Goal: Task Accomplishment & Management: Manage account settings

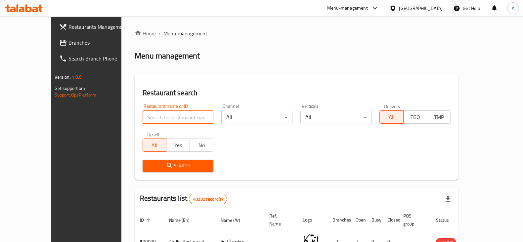
click at [178, 117] on input "search" at bounding box center [178, 117] width 71 height 13
type input "ba22aly"
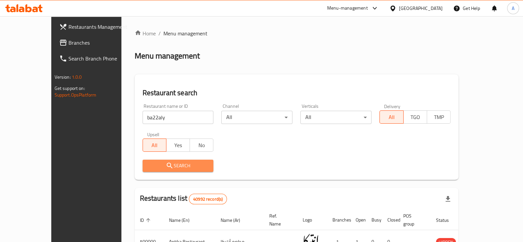
click at [165, 171] on button "Search" at bounding box center [178, 166] width 71 height 12
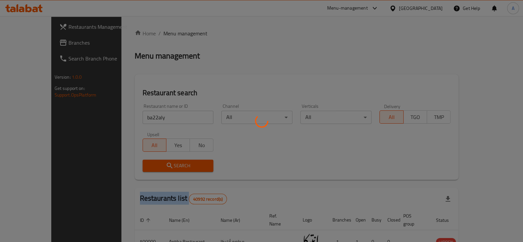
click at [165, 171] on div at bounding box center [261, 121] width 523 height 242
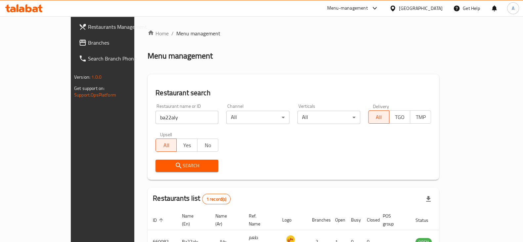
click at [272, 169] on div "Search" at bounding box center [294, 166] width 284 height 20
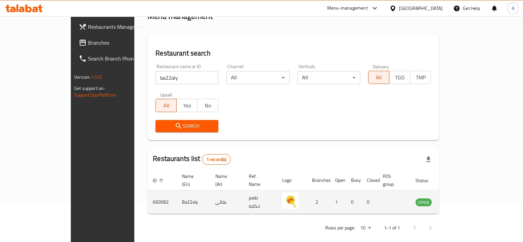
click at [458, 198] on icon "enhanced table" at bounding box center [454, 202] width 8 height 8
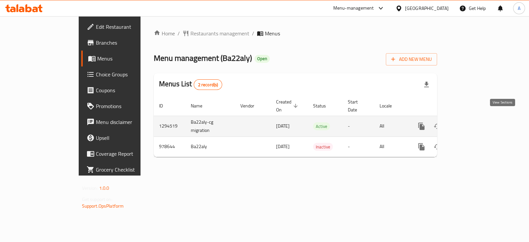
click at [474, 122] on icon "enhanced table" at bounding box center [470, 126] width 8 height 8
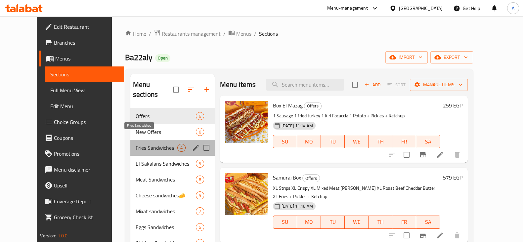
click at [147, 144] on span "Fries Sandwiches" at bounding box center [157, 148] width 42 height 8
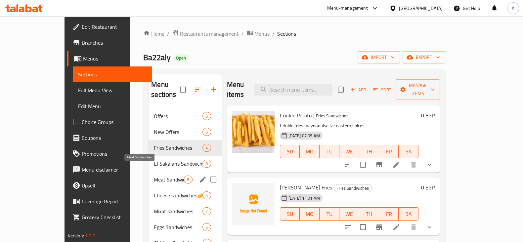
click at [154, 176] on span "Meat Sandwiches" at bounding box center [169, 180] width 30 height 8
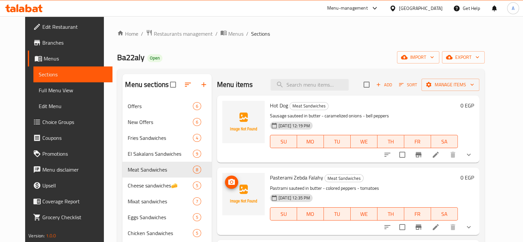
click at [231, 183] on circle "upload picture" at bounding box center [232, 182] width 2 height 2
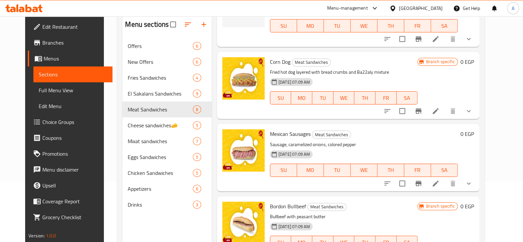
scroll to position [129, 0]
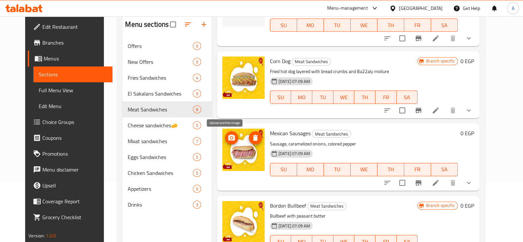
click at [228, 135] on icon "upload picture" at bounding box center [232, 138] width 8 height 8
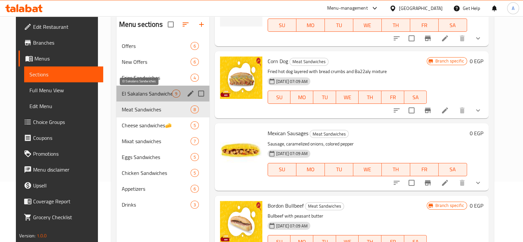
click at [146, 95] on span "El Sakalans Sandwiches" at bounding box center [147, 94] width 50 height 8
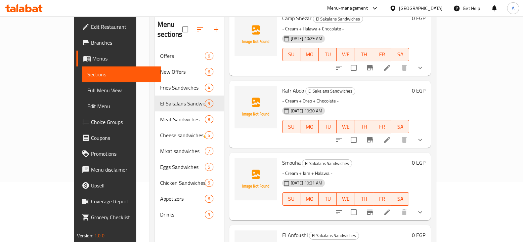
scroll to position [254, 0]
click at [237, 88] on button "upload picture" at bounding box center [243, 94] width 13 height 13
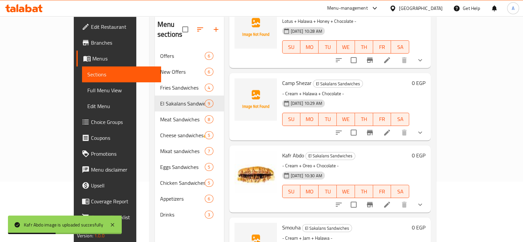
scroll to position [187, 0]
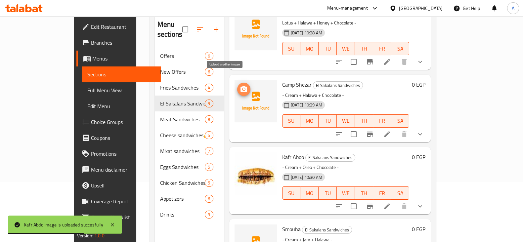
click at [241, 86] on icon "upload picture" at bounding box center [244, 89] width 7 height 6
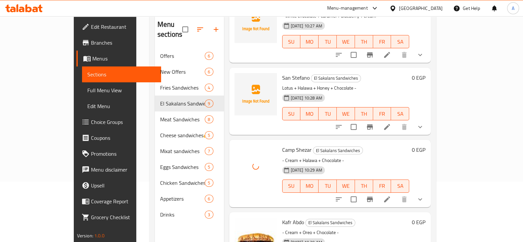
scroll to position [119, 0]
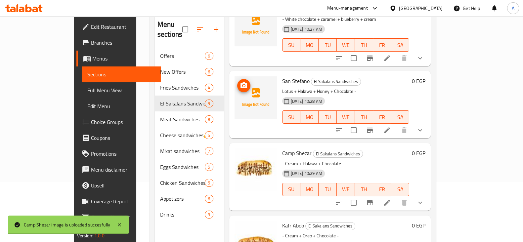
click at [240, 82] on icon "upload picture" at bounding box center [244, 86] width 8 height 8
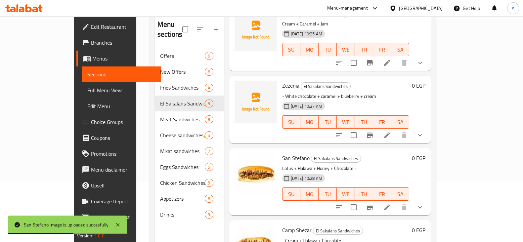
scroll to position [33, 0]
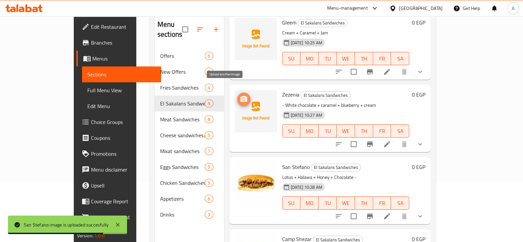
click at [237, 95] on span "upload picture" at bounding box center [243, 99] width 13 height 8
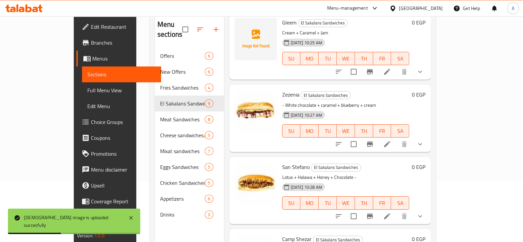
scroll to position [0, 0]
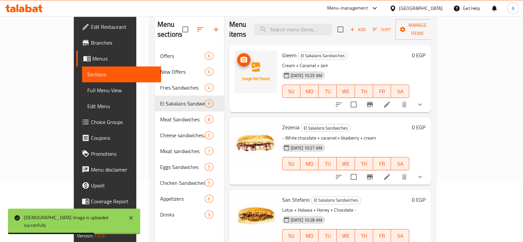
click at [241, 57] on icon "upload picture" at bounding box center [244, 60] width 7 height 6
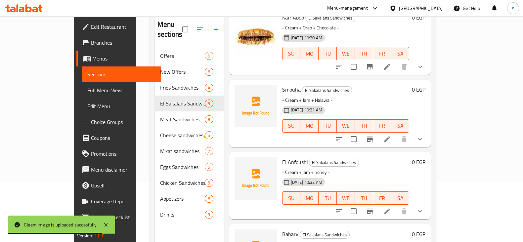
scroll to position [326, 0]
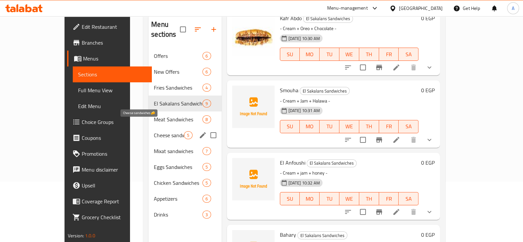
click at [154, 131] on span "Cheese sandwiches🧀" at bounding box center [169, 135] width 30 height 8
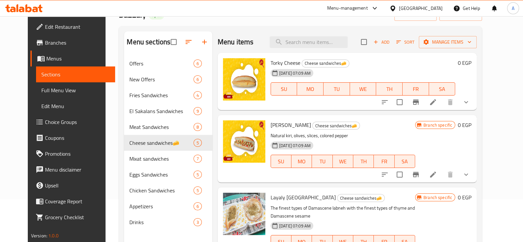
scroll to position [42, 0]
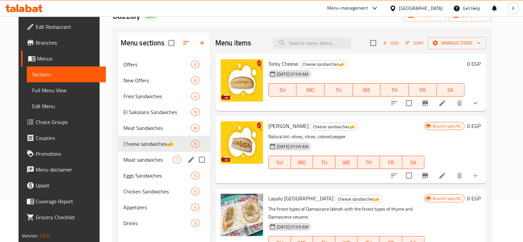
click at [143, 153] on div "Mixat sandwiches 7" at bounding box center [164, 160] width 92 height 16
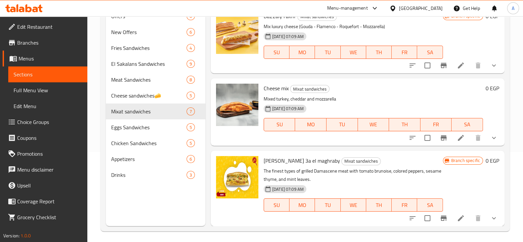
scroll to position [93, 0]
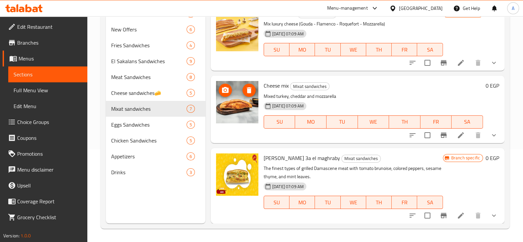
click at [227, 92] on icon "upload picture" at bounding box center [225, 90] width 7 height 6
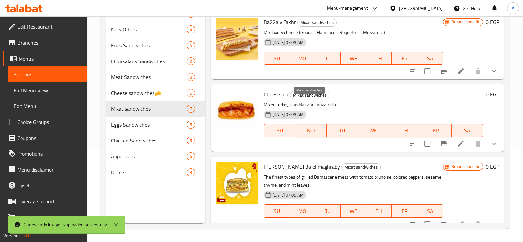
scroll to position [305, 0]
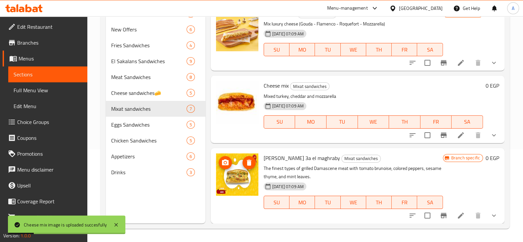
click at [228, 160] on icon "upload picture" at bounding box center [225, 163] width 7 height 6
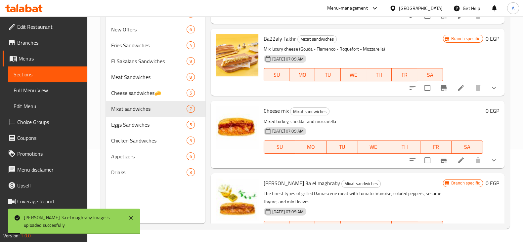
scroll to position [263, 0]
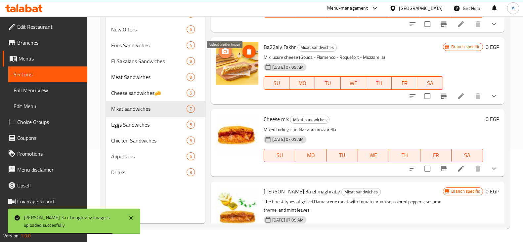
click at [229, 56] on icon "upload picture" at bounding box center [225, 52] width 8 height 8
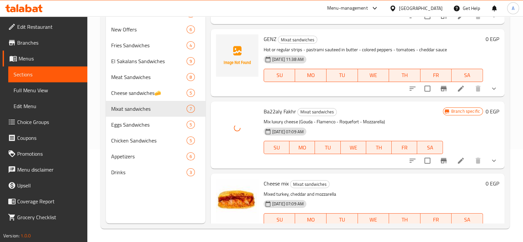
scroll to position [197, 0]
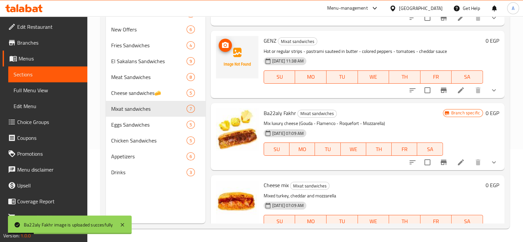
click at [229, 49] on span "upload picture" at bounding box center [225, 45] width 13 height 8
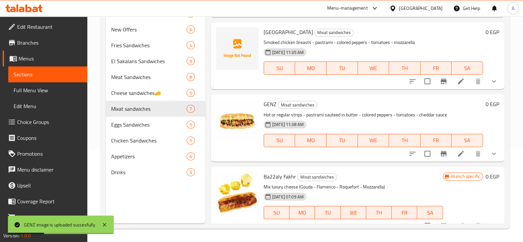
scroll to position [132, 0]
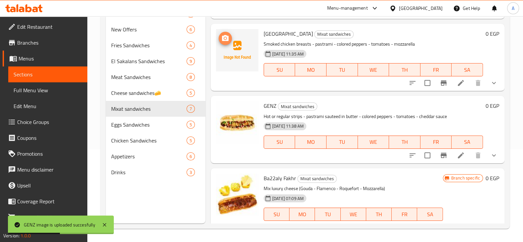
click at [226, 39] on circle "upload picture" at bounding box center [225, 38] width 2 height 2
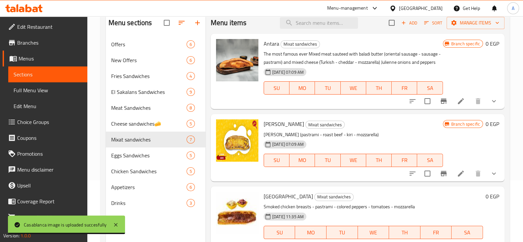
scroll to position [61, 0]
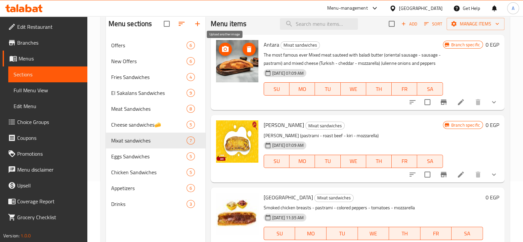
click at [225, 47] on icon "upload picture" at bounding box center [225, 49] width 7 height 6
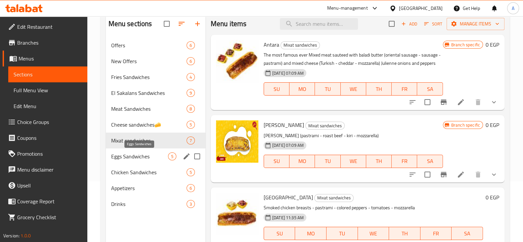
click at [139, 155] on span "Eggs Sandwiches" at bounding box center [139, 157] width 57 height 8
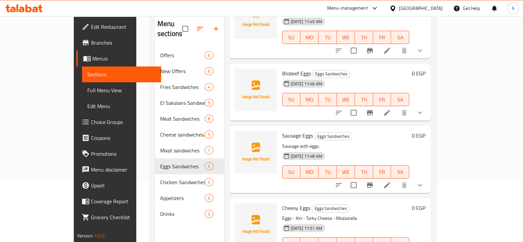
scroll to position [93, 0]
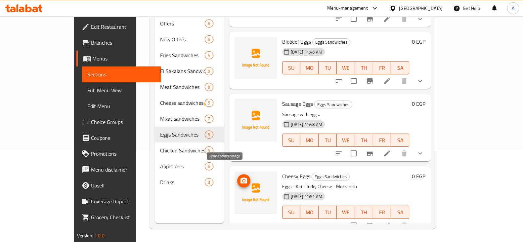
click at [241, 178] on icon "upload picture" at bounding box center [244, 181] width 7 height 6
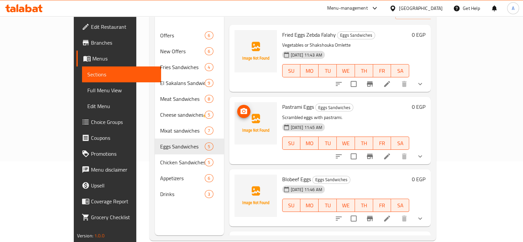
scroll to position [81, 0]
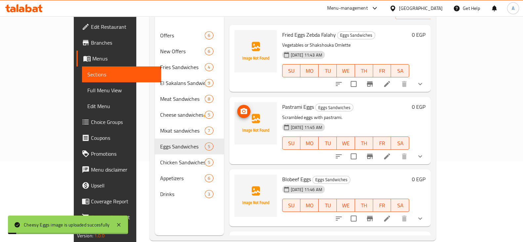
click at [243, 111] on circle "upload picture" at bounding box center [244, 112] width 2 height 2
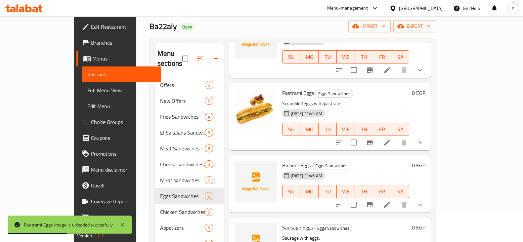
scroll to position [97, 0]
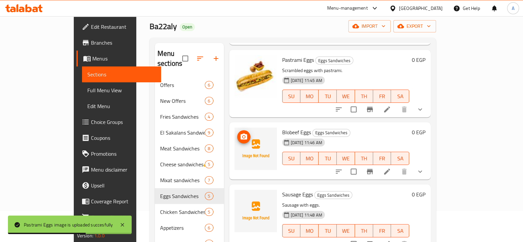
click at [241, 134] on icon "upload picture" at bounding box center [244, 137] width 7 height 6
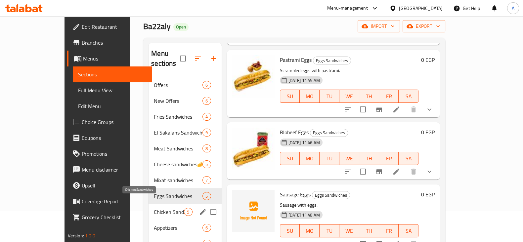
click at [154, 208] on span "Chicken Sandwiches" at bounding box center [169, 212] width 30 height 8
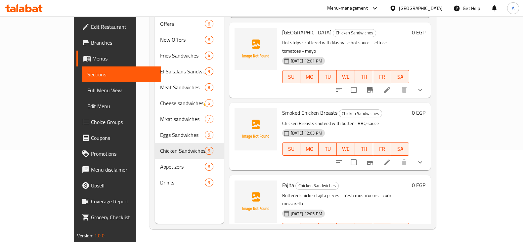
scroll to position [93, 0]
click at [241, 186] on icon "upload picture" at bounding box center [244, 189] width 7 height 6
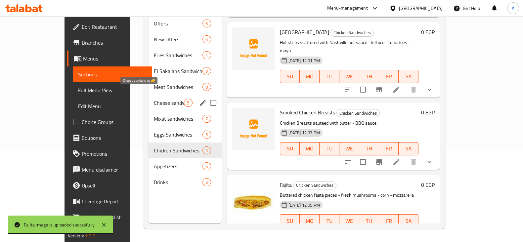
click at [154, 99] on span "Cheese sandwiches🧀" at bounding box center [169, 103] width 30 height 8
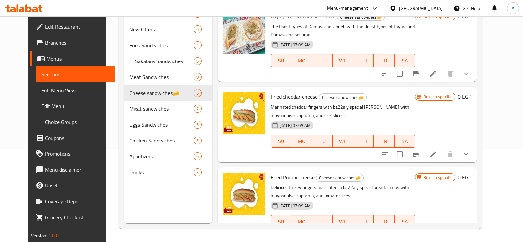
scroll to position [150, 0]
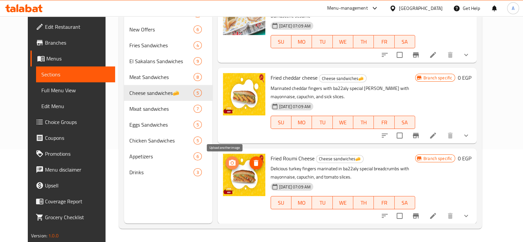
click at [229, 163] on icon "upload picture" at bounding box center [232, 163] width 7 height 6
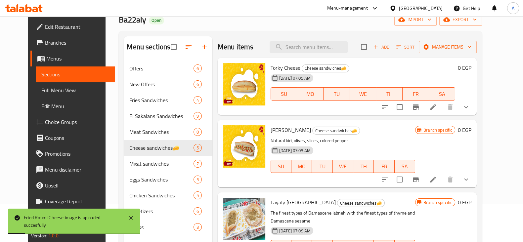
scroll to position [33, 0]
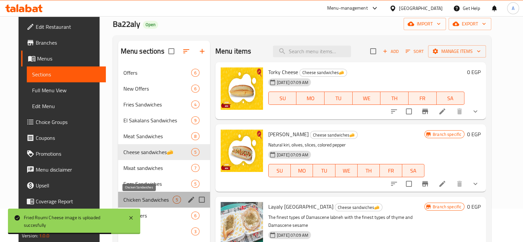
click at [149, 197] on span "Chicken Sandwiches" at bounding box center [147, 200] width 49 height 8
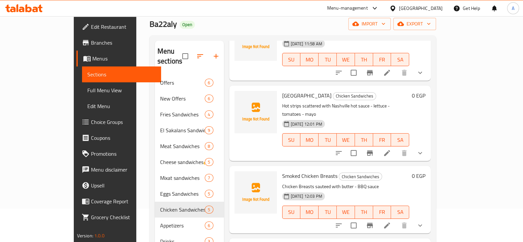
scroll to position [135, 0]
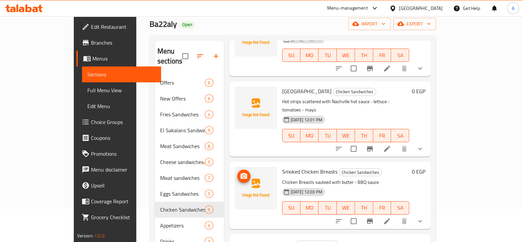
click at [237, 172] on span "upload picture" at bounding box center [243, 176] width 13 height 8
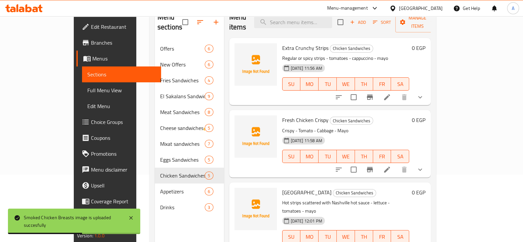
scroll to position [64, 0]
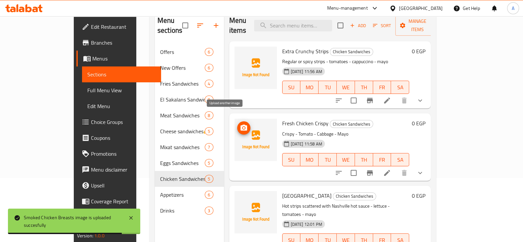
click at [237, 124] on span "upload picture" at bounding box center [243, 128] width 13 height 8
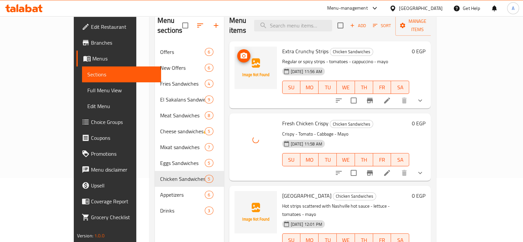
click at [240, 52] on icon "upload picture" at bounding box center [244, 56] width 8 height 8
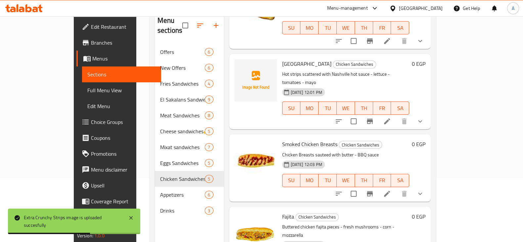
scroll to position [135, 0]
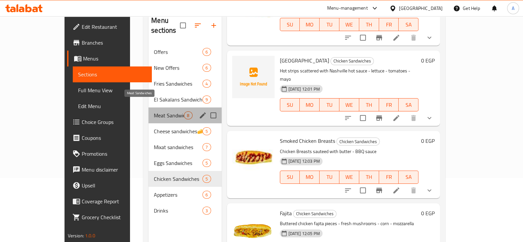
click at [154, 112] on span "Meat Sandwiches" at bounding box center [169, 116] width 30 height 8
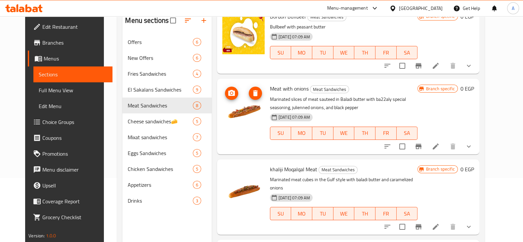
scroll to position [361, 0]
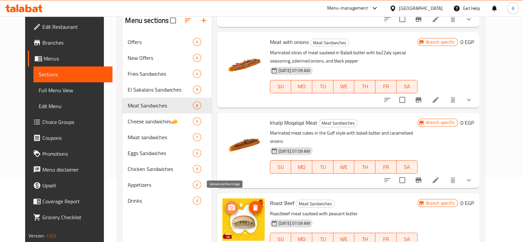
click at [228, 204] on icon "upload picture" at bounding box center [232, 208] width 8 height 8
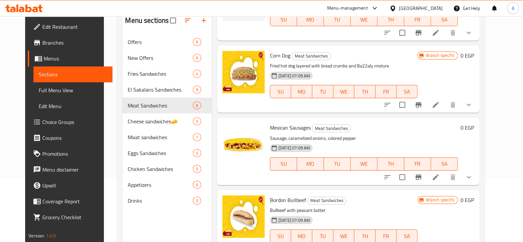
scroll to position [131, 0]
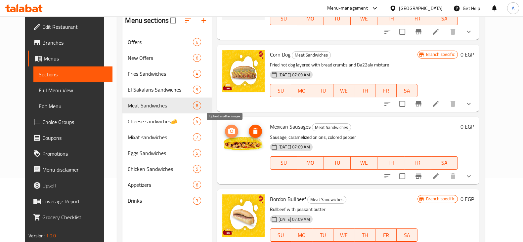
click at [231, 131] on circle "upload picture" at bounding box center [232, 131] width 2 height 2
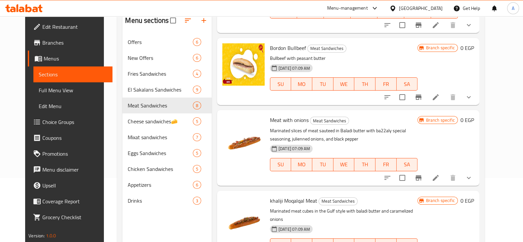
scroll to position [283, 0]
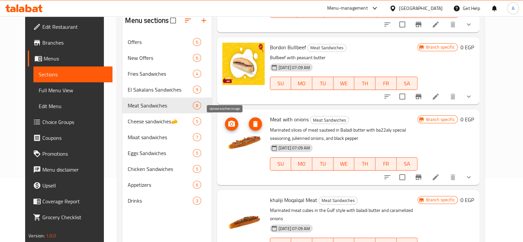
click at [228, 122] on icon "upload picture" at bounding box center [231, 124] width 7 height 6
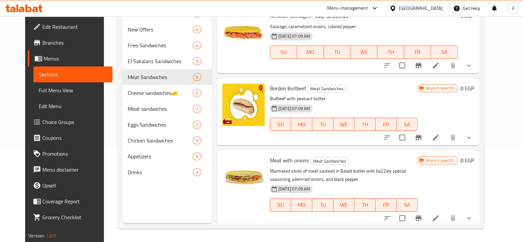
scroll to position [218, 0]
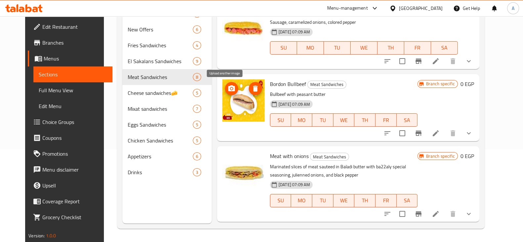
click at [228, 87] on icon "upload picture" at bounding box center [231, 88] width 7 height 6
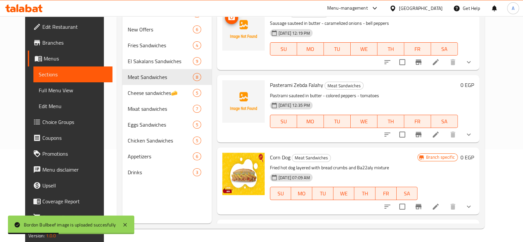
scroll to position [64, 0]
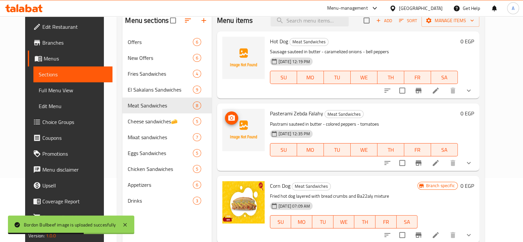
click at [228, 114] on icon "upload picture" at bounding box center [232, 118] width 8 height 8
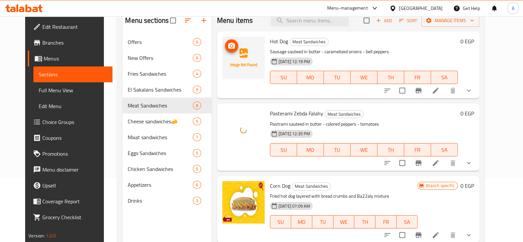
click at [228, 44] on icon "upload picture" at bounding box center [231, 46] width 7 height 6
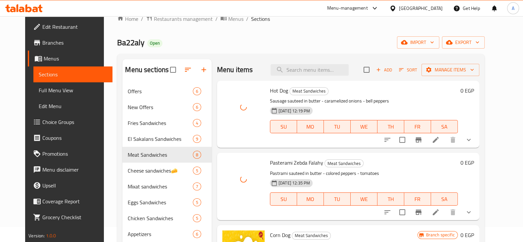
scroll to position [15, 0]
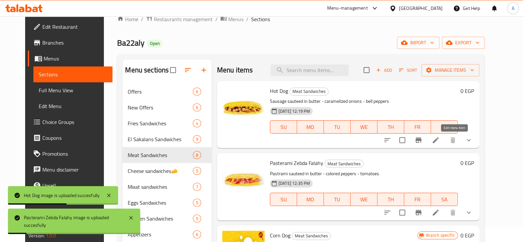
click at [440, 140] on icon at bounding box center [436, 140] width 8 height 8
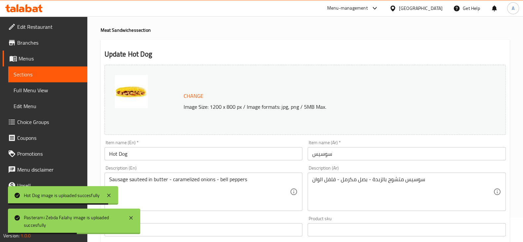
scroll to position [26, 0]
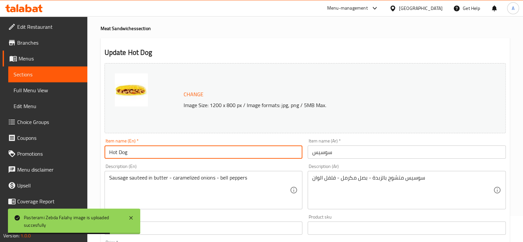
drag, startPoint x: 226, startPoint y: 156, endPoint x: 65, endPoint y: 159, distance: 161.9
click at [65, 159] on div "Edit Restaurant Branches Menus Sections Full Menu View Edit Menu Choice Groups …" at bounding box center [261, 228] width 523 height 476
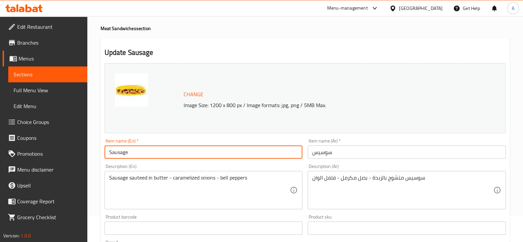
type input "Sausage"
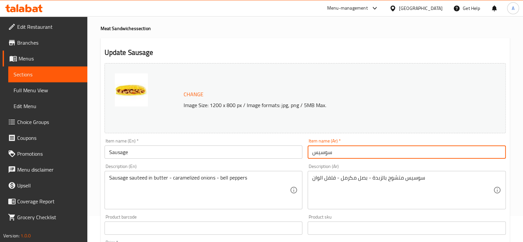
drag, startPoint x: 335, startPoint y: 152, endPoint x: 293, endPoint y: 153, distance: 42.0
click at [293, 153] on div "Change Image Size: 1200 x 800 px / Image formats: jpg, png / 5MB Max. Item name…" at bounding box center [305, 208] width 407 height 295
type input "سجق"
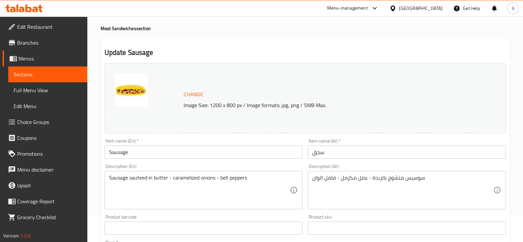
click at [293, 140] on div "Item name (En)   * Sausage Item name (En) *" at bounding box center [204, 149] width 198 height 20
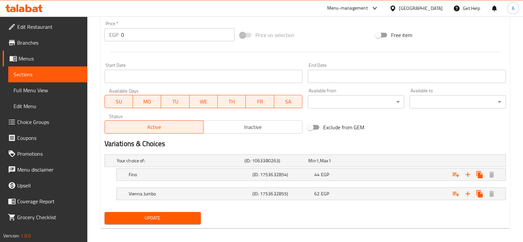
scroll to position [249, 0]
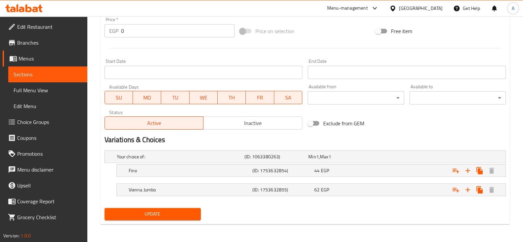
click at [174, 217] on span "Update" at bounding box center [153, 214] width 86 height 8
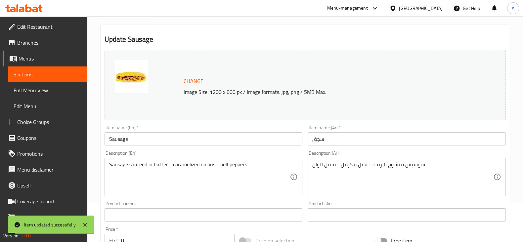
scroll to position [0, 0]
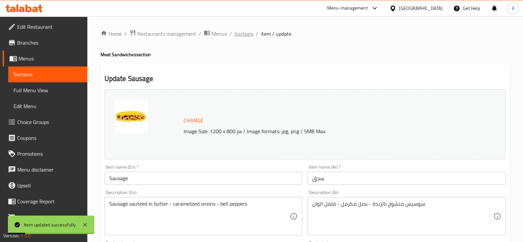
click at [250, 32] on span "Sections" at bounding box center [244, 34] width 19 height 8
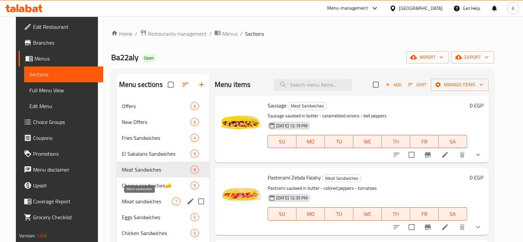
click at [140, 204] on span "Mixat sandwiches" at bounding box center [147, 202] width 50 height 8
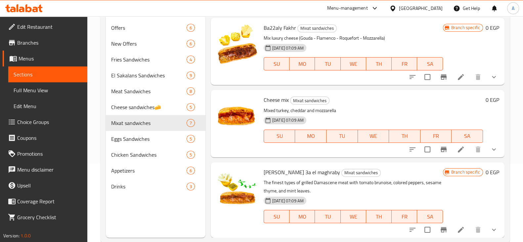
scroll to position [93, 0]
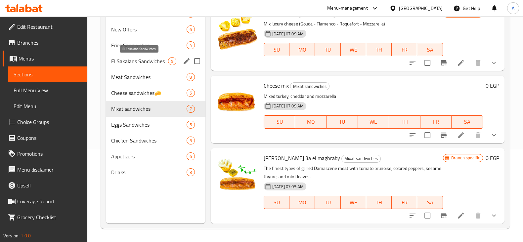
click at [157, 63] on span "El Sakalans Sandwiches" at bounding box center [139, 61] width 57 height 8
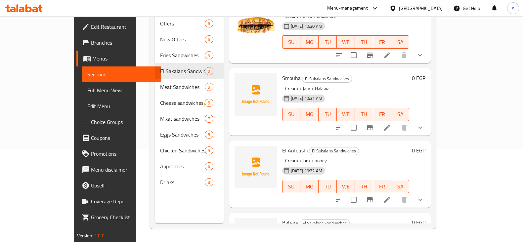
scroll to position [309, 0]
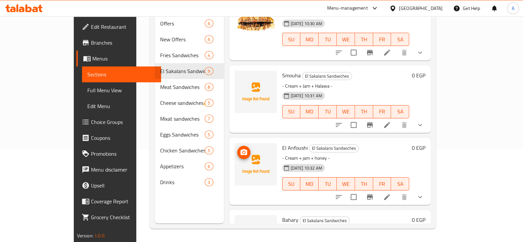
click at [241, 149] on icon "upload picture" at bounding box center [244, 152] width 7 height 6
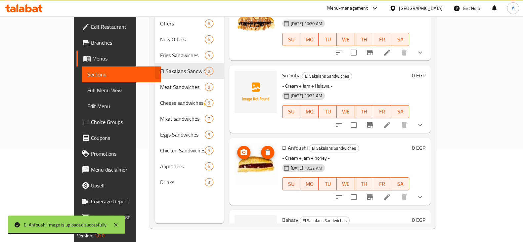
scroll to position [80, 0]
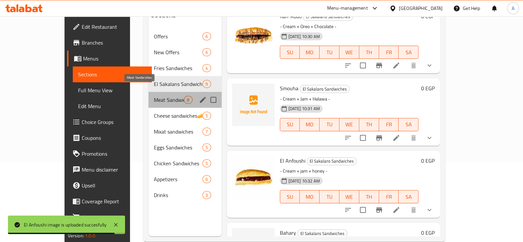
click at [154, 96] on span "Meat Sandwiches" at bounding box center [169, 100] width 30 height 8
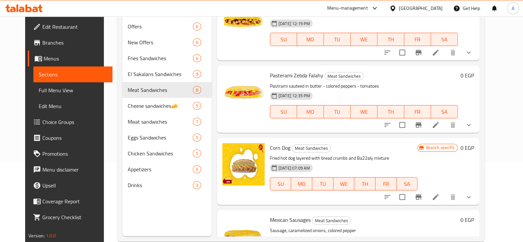
scroll to position [22, 0]
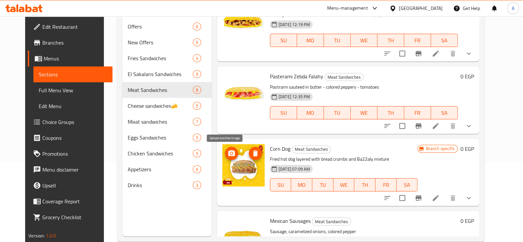
click at [228, 152] on icon "upload picture" at bounding box center [231, 153] width 7 height 6
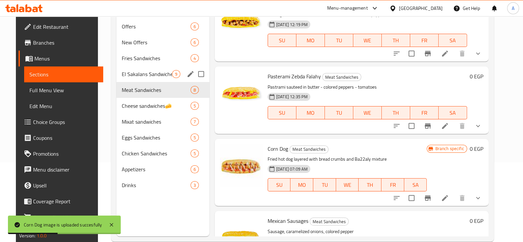
click at [136, 70] on span "El Sakalans Sandwiches" at bounding box center [147, 74] width 50 height 8
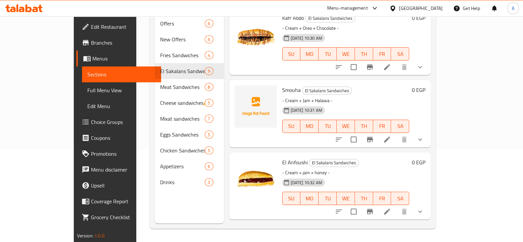
scroll to position [295, 0]
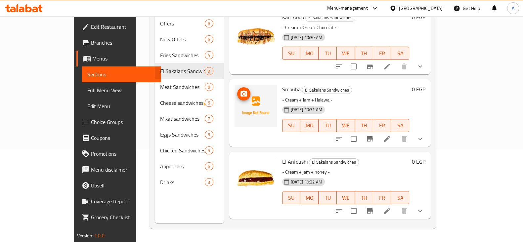
click at [241, 91] on icon "upload picture" at bounding box center [244, 94] width 7 height 6
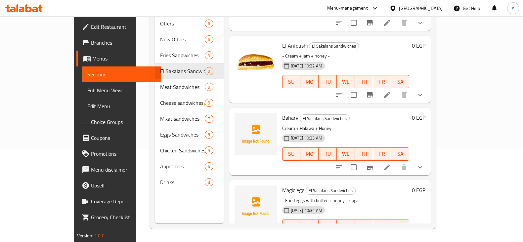
scroll to position [425, 0]
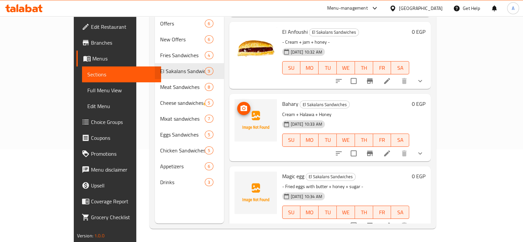
click at [241, 105] on icon "upload picture" at bounding box center [244, 108] width 7 height 6
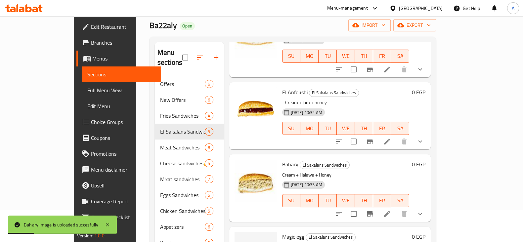
scroll to position [32, 0]
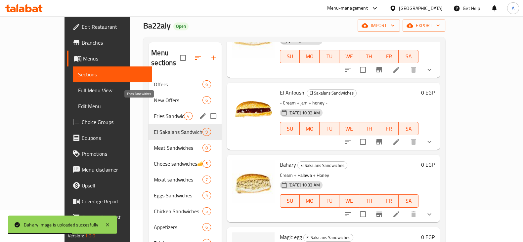
click at [154, 112] on span "Fries Sandwiches" at bounding box center [169, 116] width 30 height 8
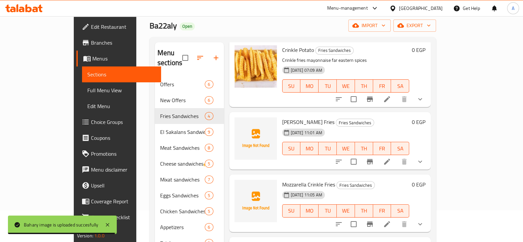
scroll to position [93, 0]
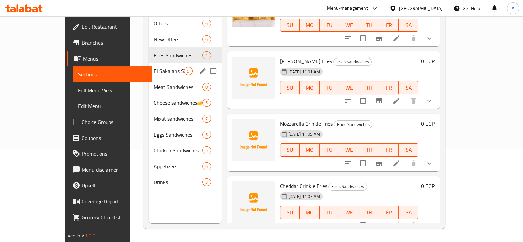
click at [149, 63] on div "El Sakalans Sandwiches 9" at bounding box center [185, 71] width 73 height 16
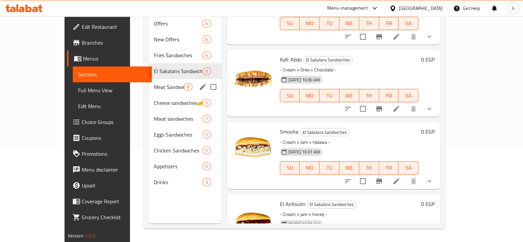
scroll to position [252, 0]
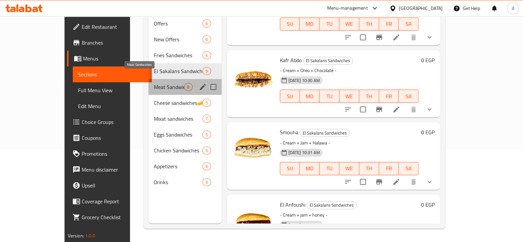
click at [154, 83] on span "Meat Sandwiches" at bounding box center [169, 87] width 30 height 8
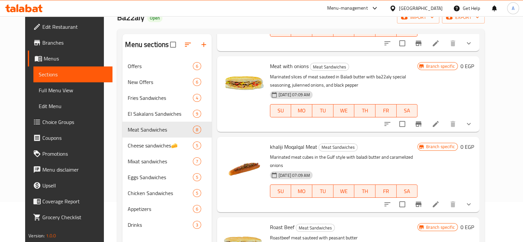
scroll to position [93, 0]
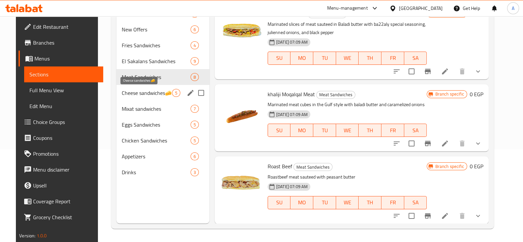
click at [146, 94] on span "Cheese sandwiches🧀" at bounding box center [147, 93] width 50 height 8
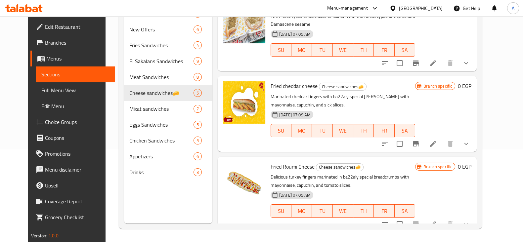
scroll to position [143, 0]
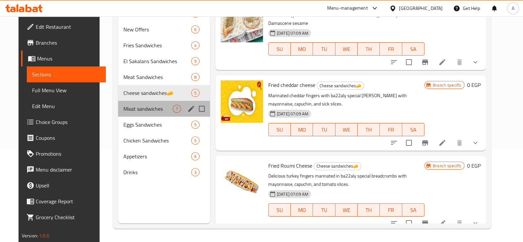
click at [139, 103] on div "Mixat sandwiches 7" at bounding box center [164, 109] width 92 height 16
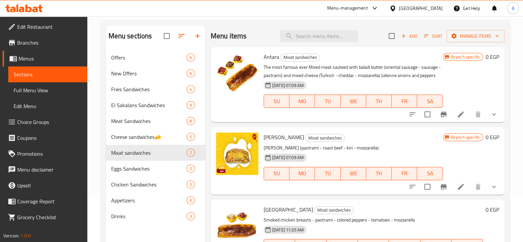
scroll to position [93, 0]
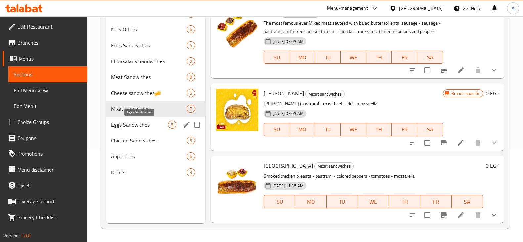
click at [138, 123] on span "Eggs Sandwiches" at bounding box center [139, 125] width 57 height 8
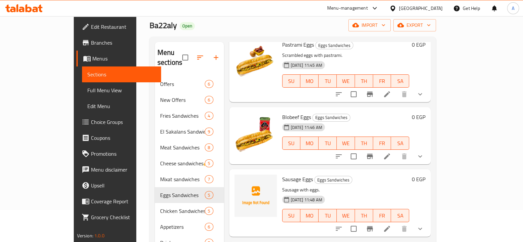
scroll to position [126, 0]
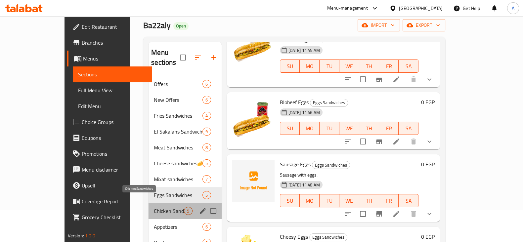
click at [154, 207] on span "Chicken Sandwiches" at bounding box center [169, 211] width 30 height 8
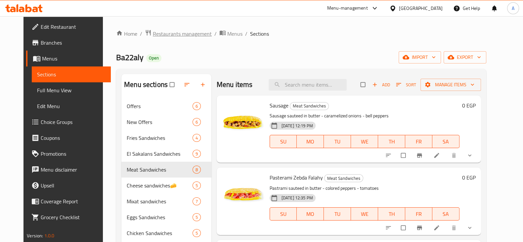
click at [153, 35] on span "Restaurants management" at bounding box center [182, 34] width 59 height 8
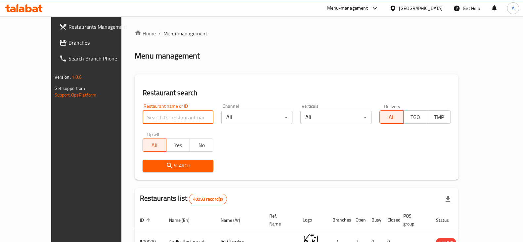
click at [175, 122] on input "search" at bounding box center [178, 117] width 71 height 13
type input "chef box"
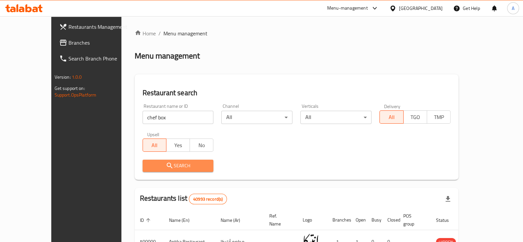
click at [169, 165] on span "Search" at bounding box center [178, 166] width 61 height 8
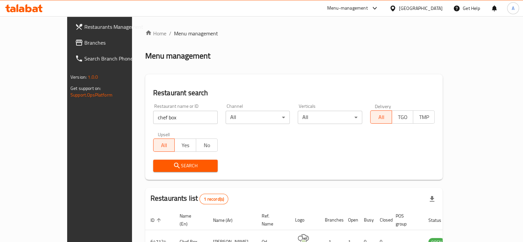
scroll to position [40, 0]
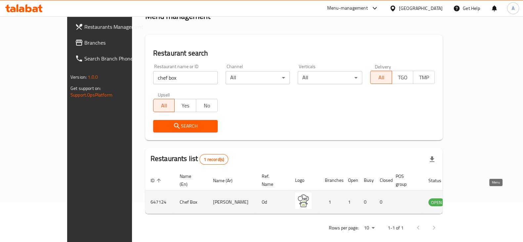
click at [471, 200] on icon "enhanced table" at bounding box center [467, 203] width 7 height 6
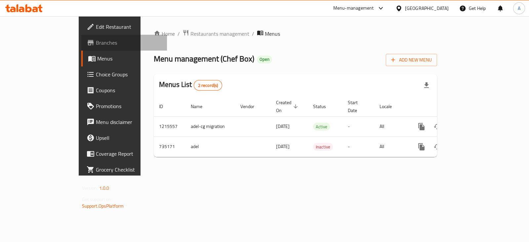
click at [96, 41] on span "Branches" at bounding box center [129, 43] width 66 height 8
